Goal: Transaction & Acquisition: Download file/media

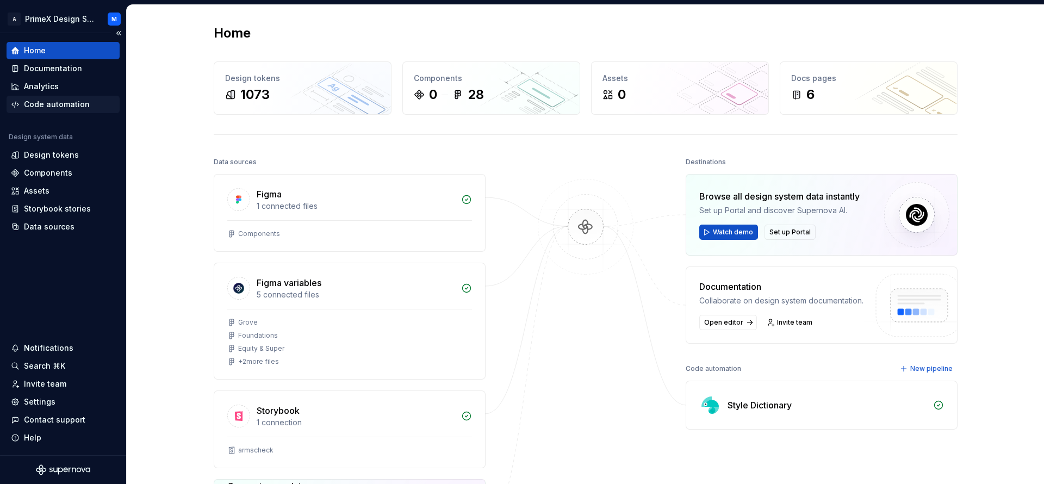
click at [55, 108] on div "Code automation" at bounding box center [57, 104] width 66 height 11
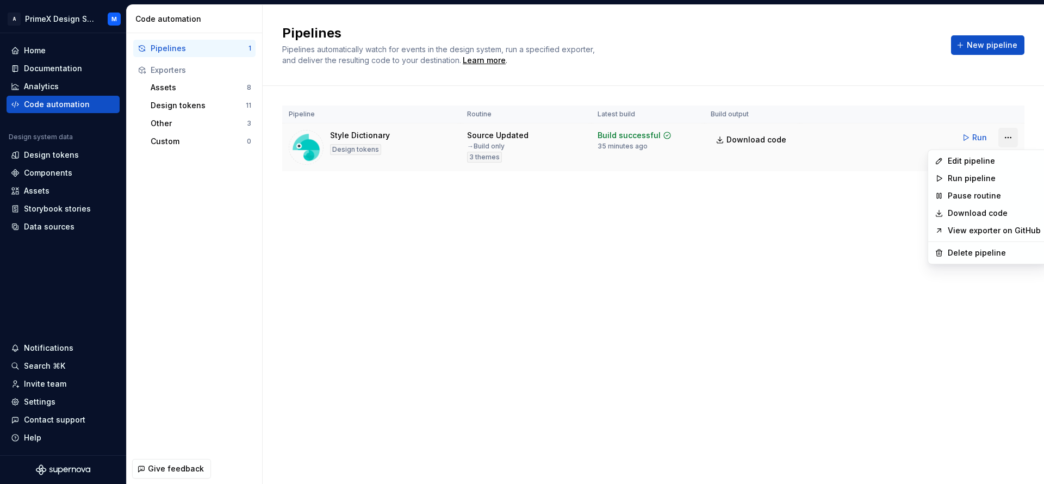
click at [1008, 140] on html "A PrimeX Design System M Home Documentation Analytics Code automation Design sy…" at bounding box center [522, 242] width 1044 height 484
click at [968, 213] on link "Download code" at bounding box center [994, 213] width 93 height 11
